Goal: Task Accomplishment & Management: Manage account settings

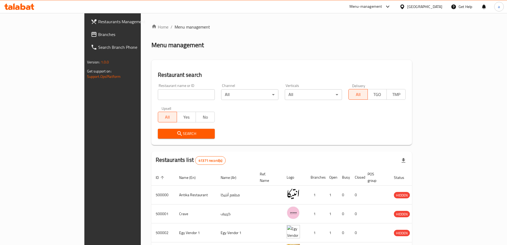
click at [437, 7] on div "[GEOGRAPHIC_DATA]" at bounding box center [424, 7] width 35 height 6
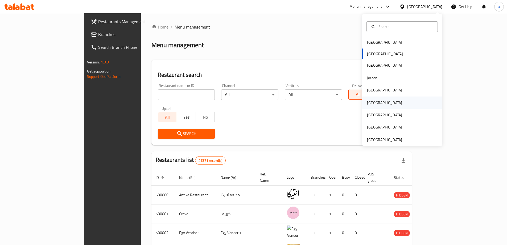
click at [367, 103] on div "[GEOGRAPHIC_DATA]" at bounding box center [384, 103] width 35 height 6
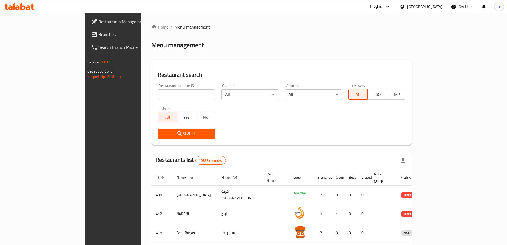
click at [99, 33] on span "Branches" at bounding box center [132, 34] width 67 height 6
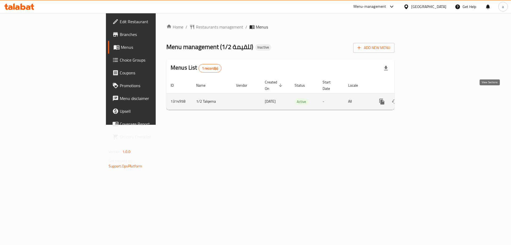
click at [424, 98] on icon "enhanced table" at bounding box center [420, 101] width 6 height 6
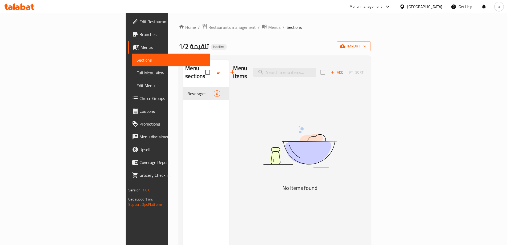
click at [128, 26] on link "Edit Restaurant" at bounding box center [169, 21] width 83 height 13
